Goal: Find specific page/section: Find specific page/section

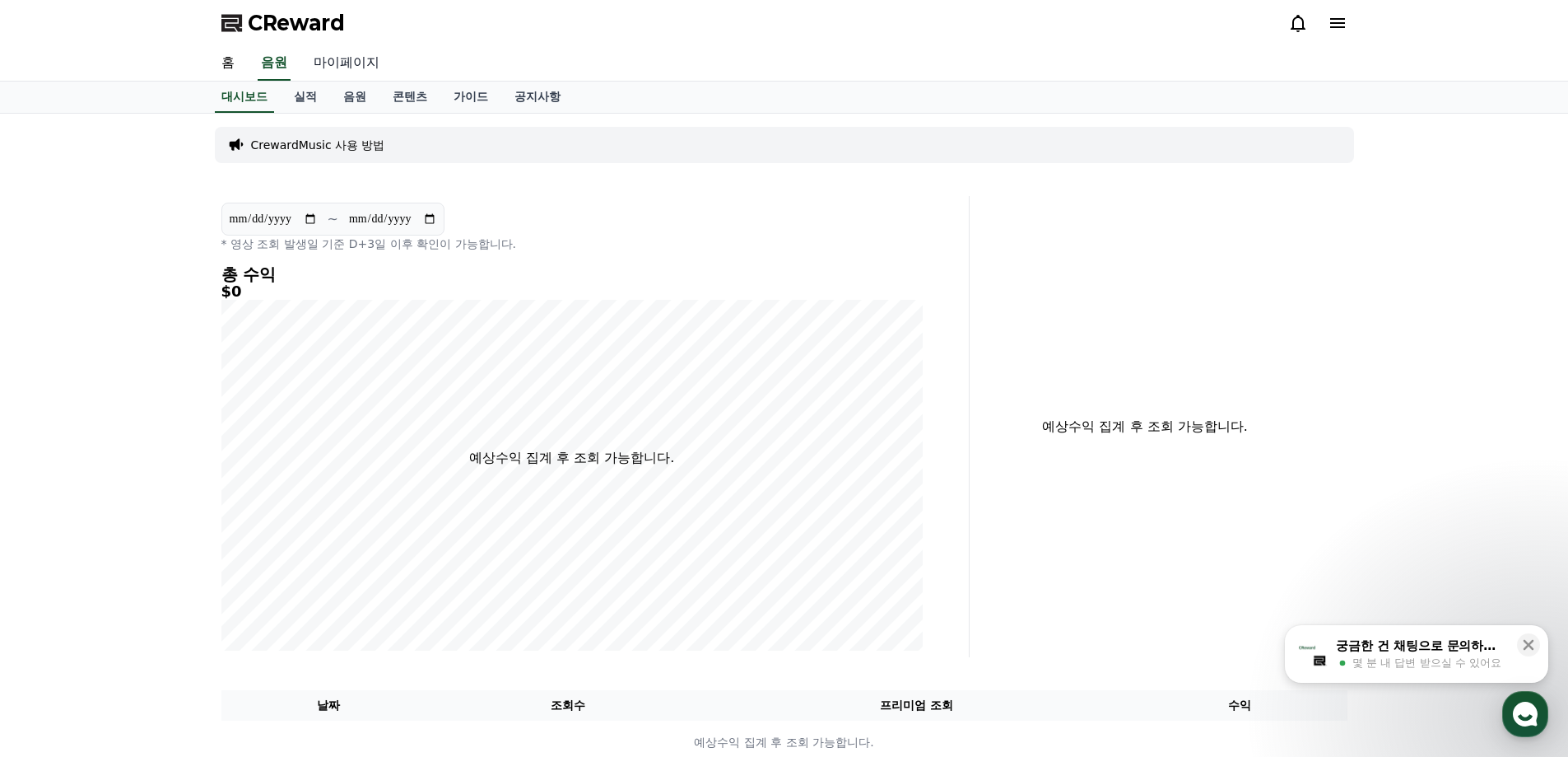
click at [341, 69] on link "마이페이지" at bounding box center [346, 63] width 92 height 34
select select "**********"
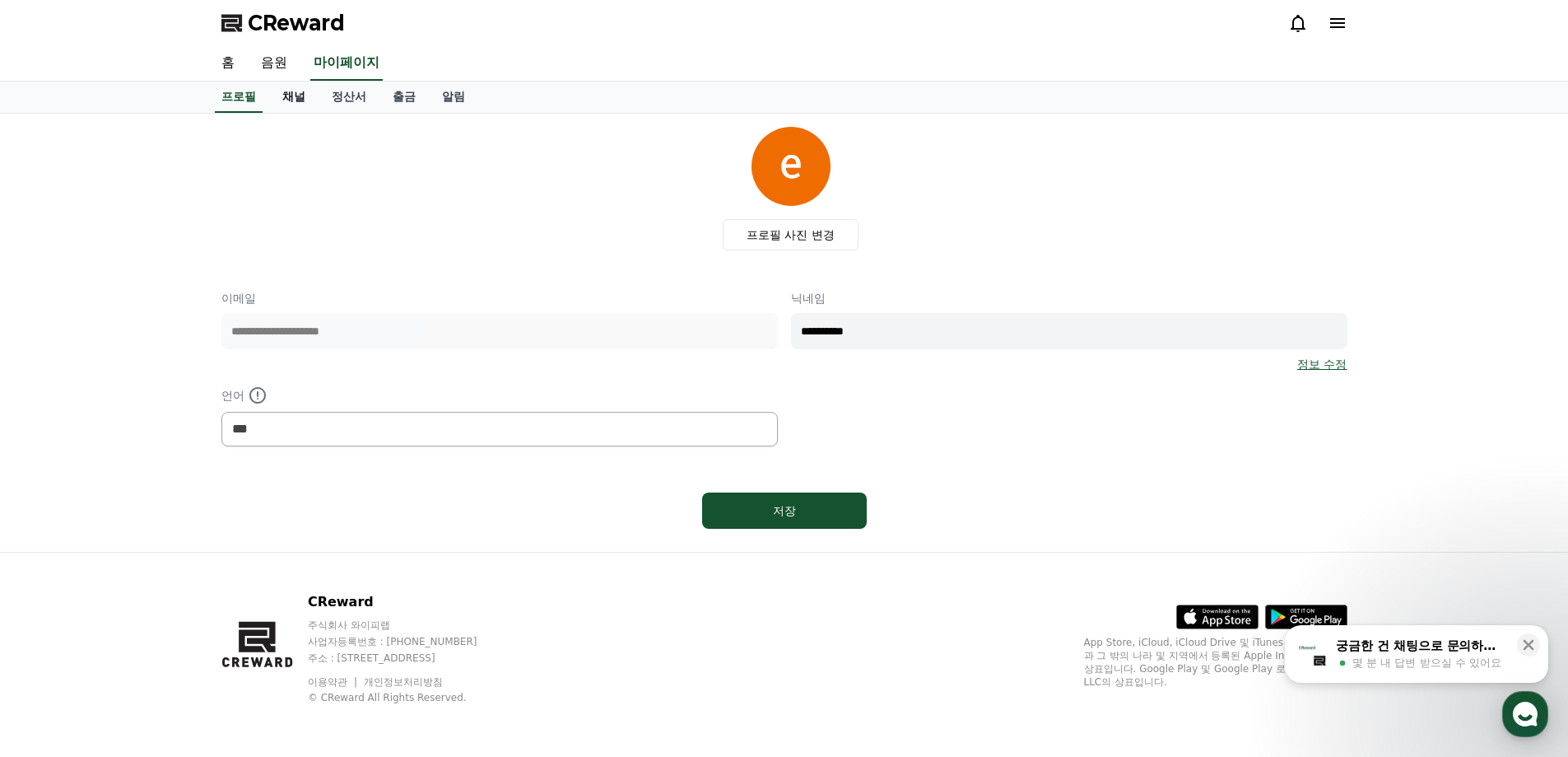
click at [287, 99] on link "채널" at bounding box center [293, 98] width 49 height 32
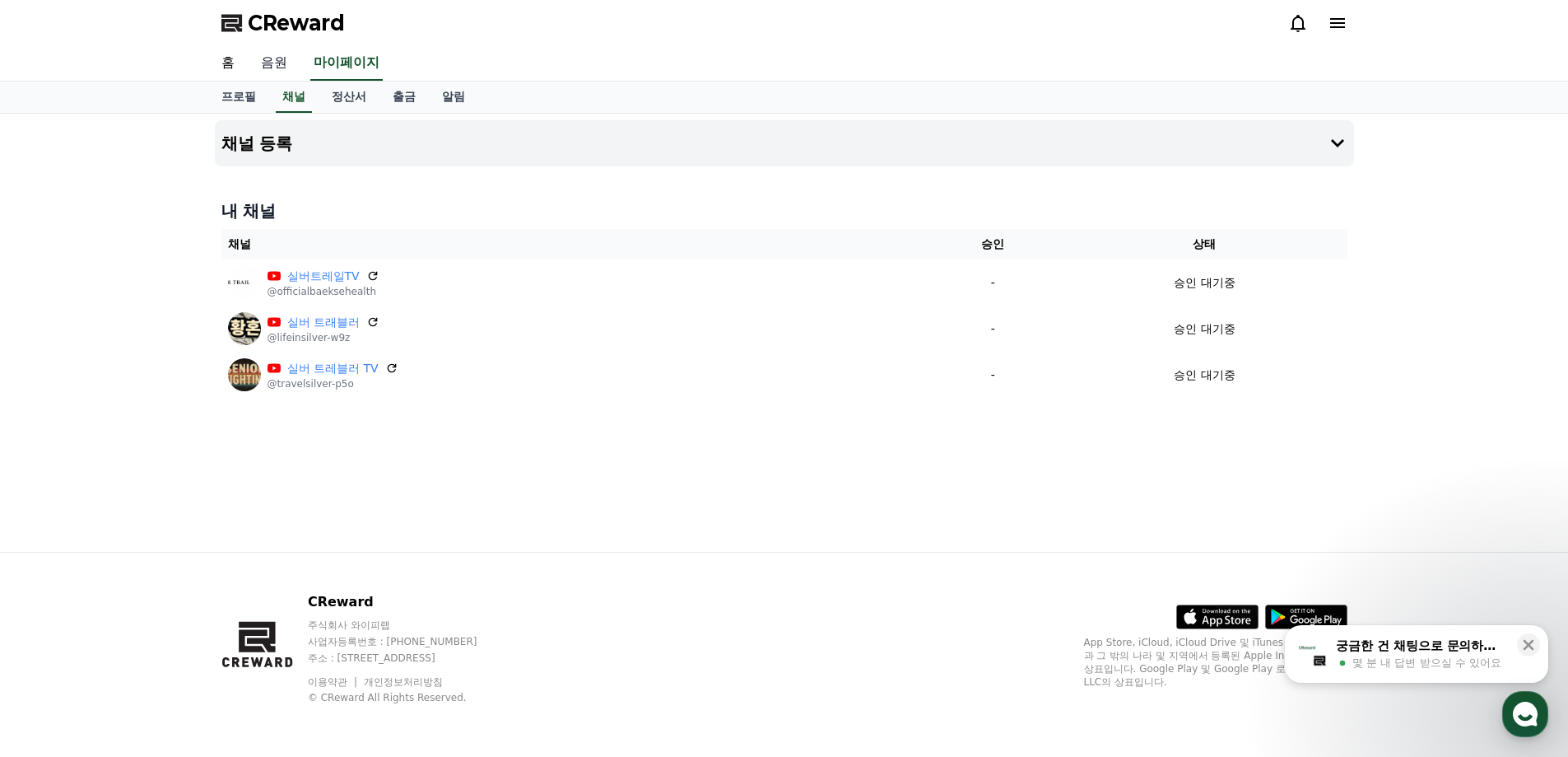
click at [280, 64] on link "음원" at bounding box center [274, 63] width 53 height 34
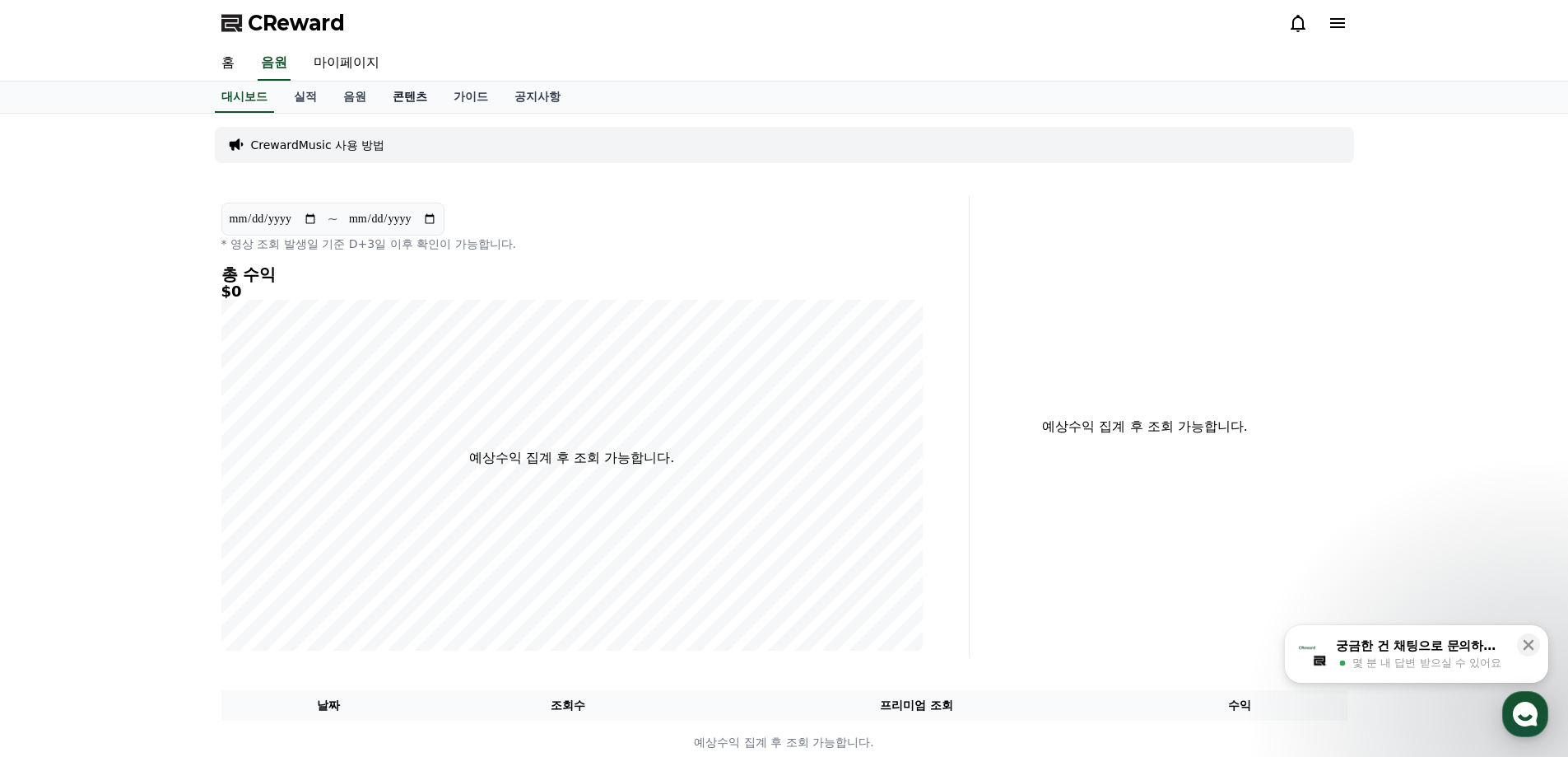
click at [421, 100] on link "콘텐츠" at bounding box center [410, 98] width 61 height 32
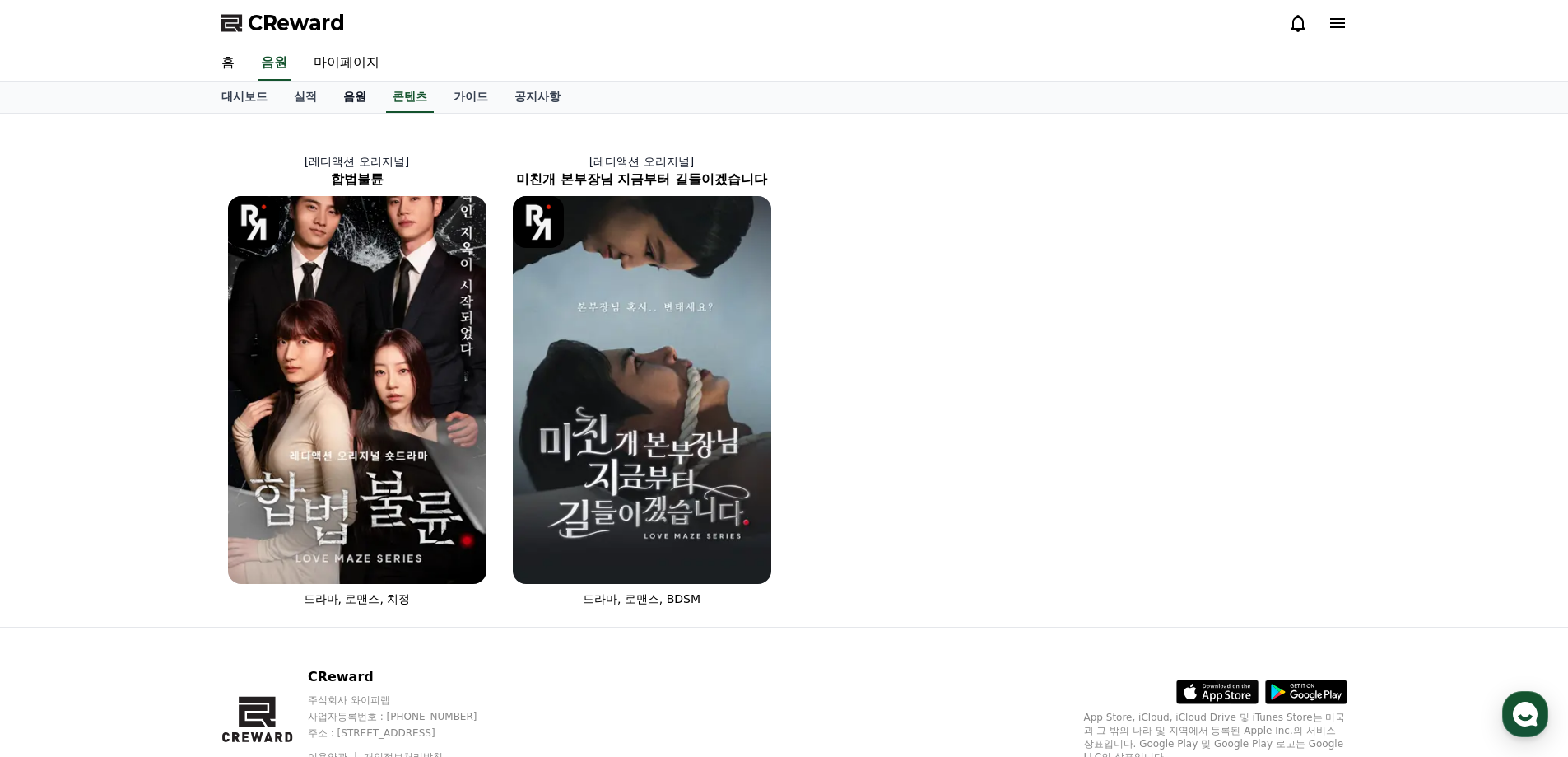
click at [356, 91] on link "음원" at bounding box center [355, 98] width 49 height 32
